Goal: Answer question/provide support: Share knowledge or assist other users

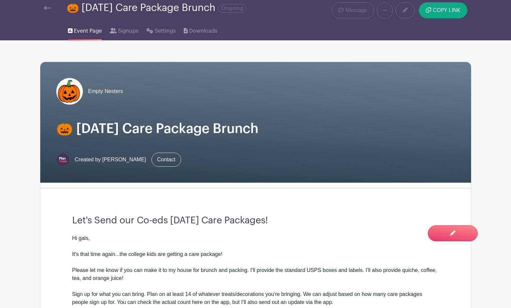
scroll to position [25, 0]
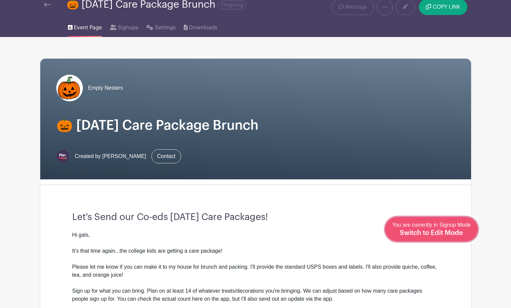
click at [453, 236] on div "You are currently in Signup Mode Switch to Edit Mode" at bounding box center [431, 229] width 79 height 16
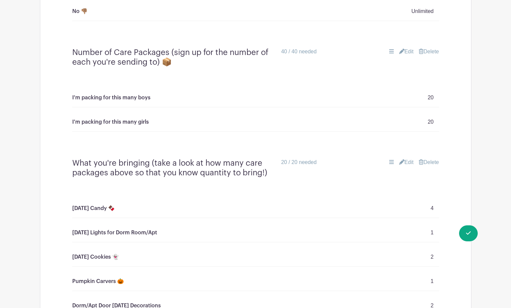
scroll to position [581, 0]
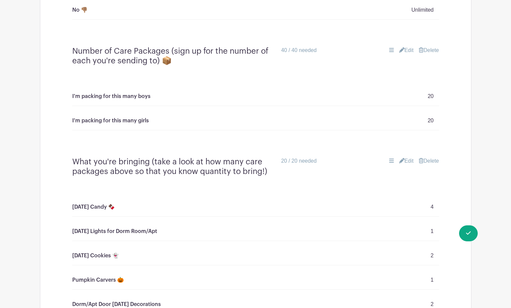
click at [405, 48] on link "Edit" at bounding box center [406, 50] width 15 height 8
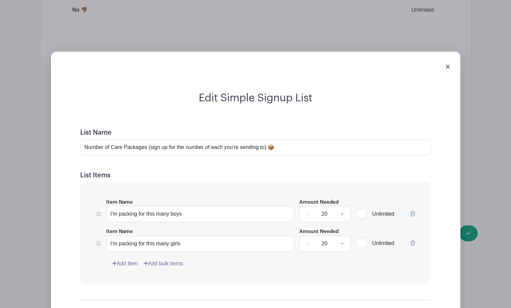
click at [322, 212] on input "20" at bounding box center [324, 214] width 20 height 16
click at [446, 65] on link at bounding box center [448, 66] width 4 height 6
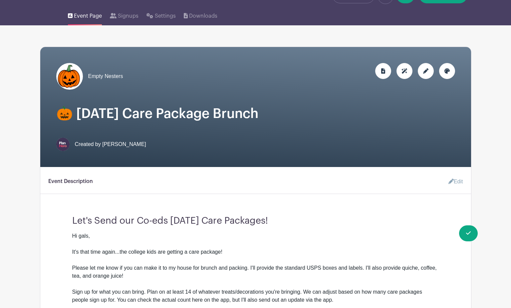
scroll to position [0, 0]
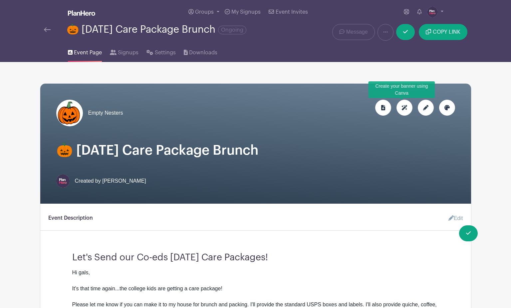
click at [403, 104] on div at bounding box center [404, 108] width 16 height 16
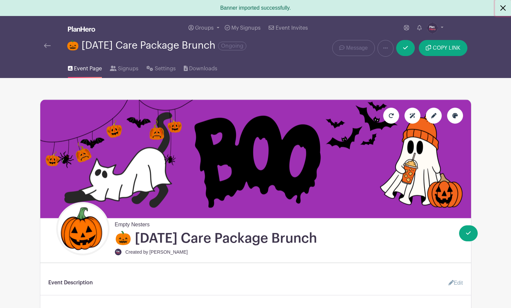
click at [504, 9] on button "Close" at bounding box center [503, 8] width 16 height 16
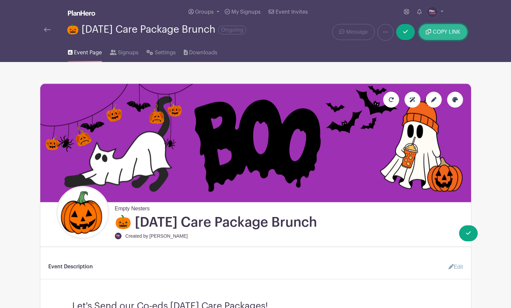
click at [443, 33] on span "COPY LINK" at bounding box center [447, 31] width 28 height 5
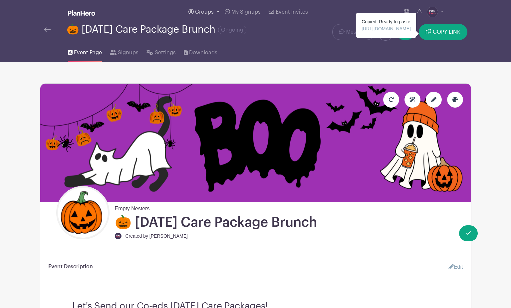
click at [216, 11] on link "Groups" at bounding box center [204, 12] width 36 height 24
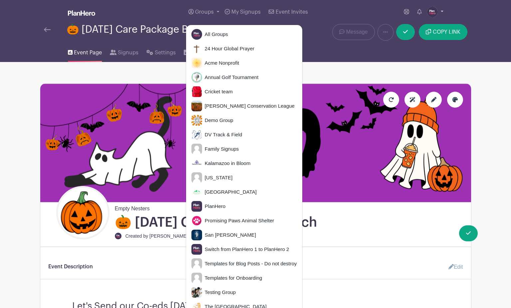
click at [432, 11] on img at bounding box center [432, 12] width 11 height 11
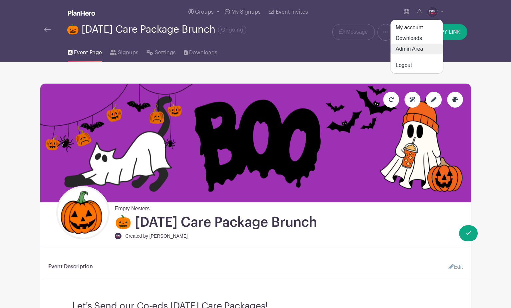
click at [422, 50] on link "Admin Area" at bounding box center [416, 49] width 53 height 11
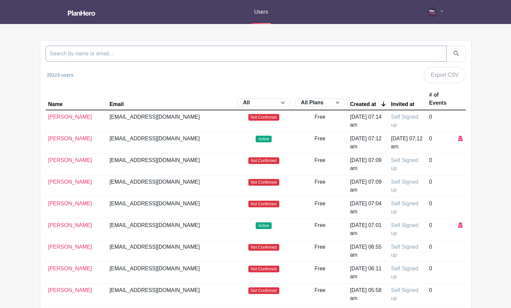
click at [169, 57] on input "search" at bounding box center [246, 54] width 401 height 16
type input "image-"
click at [446, 46] on button "submit" at bounding box center [455, 54] width 19 height 16
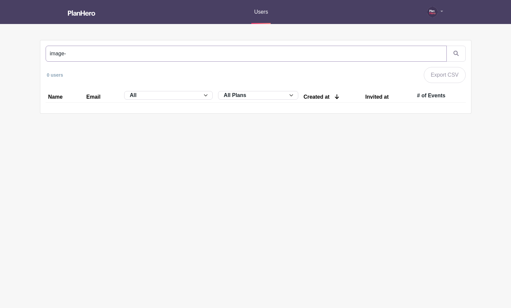
click at [76, 56] on input "image-" at bounding box center [246, 54] width 401 height 16
type input "image"
click at [446, 46] on button "submit" at bounding box center [455, 54] width 19 height 16
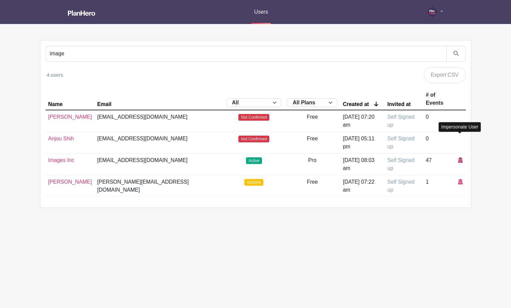
click at [461, 157] on icon at bounding box center [460, 159] width 5 height 5
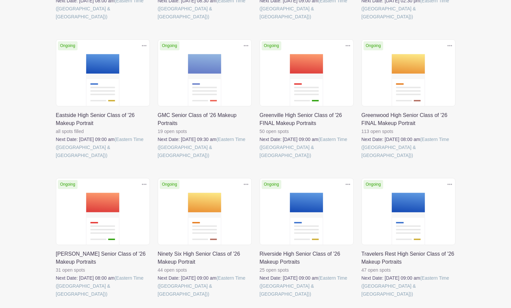
scroll to position [258, 0]
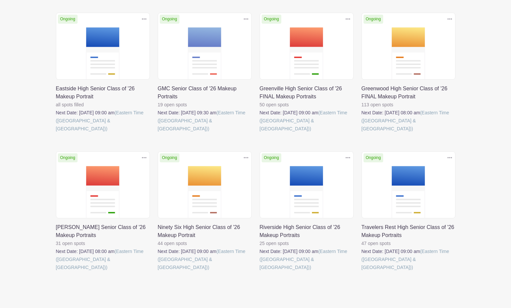
click at [362, 132] on link at bounding box center [362, 132] width 0 height 0
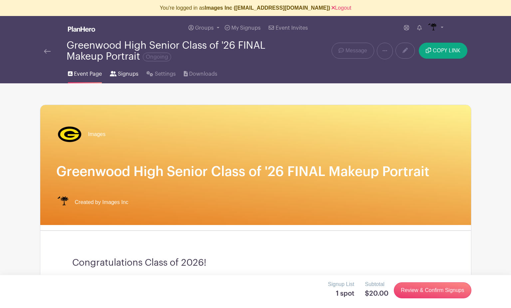
click at [121, 74] on span "Signups" at bounding box center [128, 74] width 21 height 8
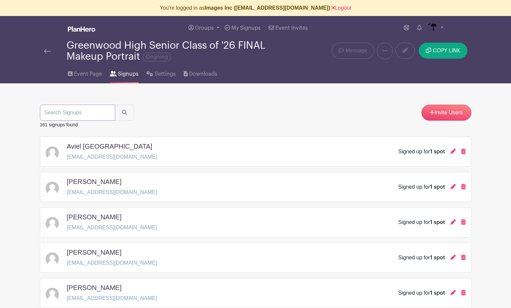
click at [67, 116] on input "search" at bounding box center [77, 113] width 75 height 16
type input "pad"
click at [115, 105] on button "submit" at bounding box center [124, 113] width 19 height 16
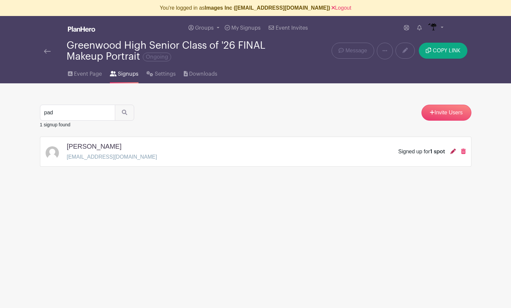
click at [451, 152] on icon at bounding box center [452, 150] width 5 height 5
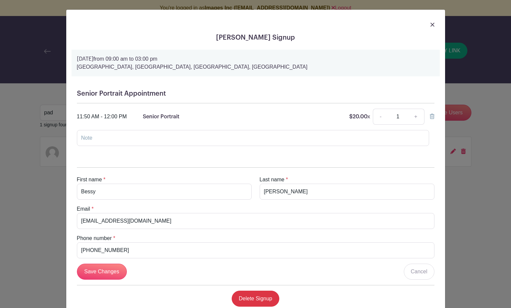
scroll to position [19, 0]
